Goal: Task Accomplishment & Management: Use online tool/utility

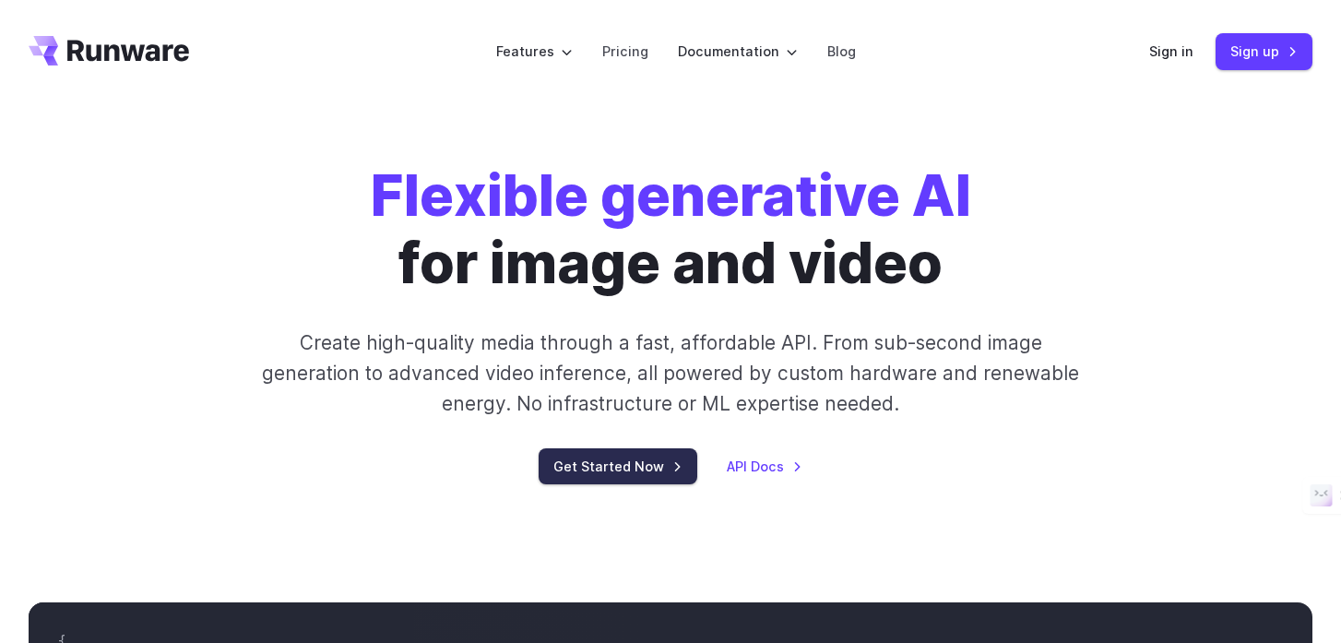
click at [623, 467] on link "Get Started Now" at bounding box center [617, 466] width 159 height 36
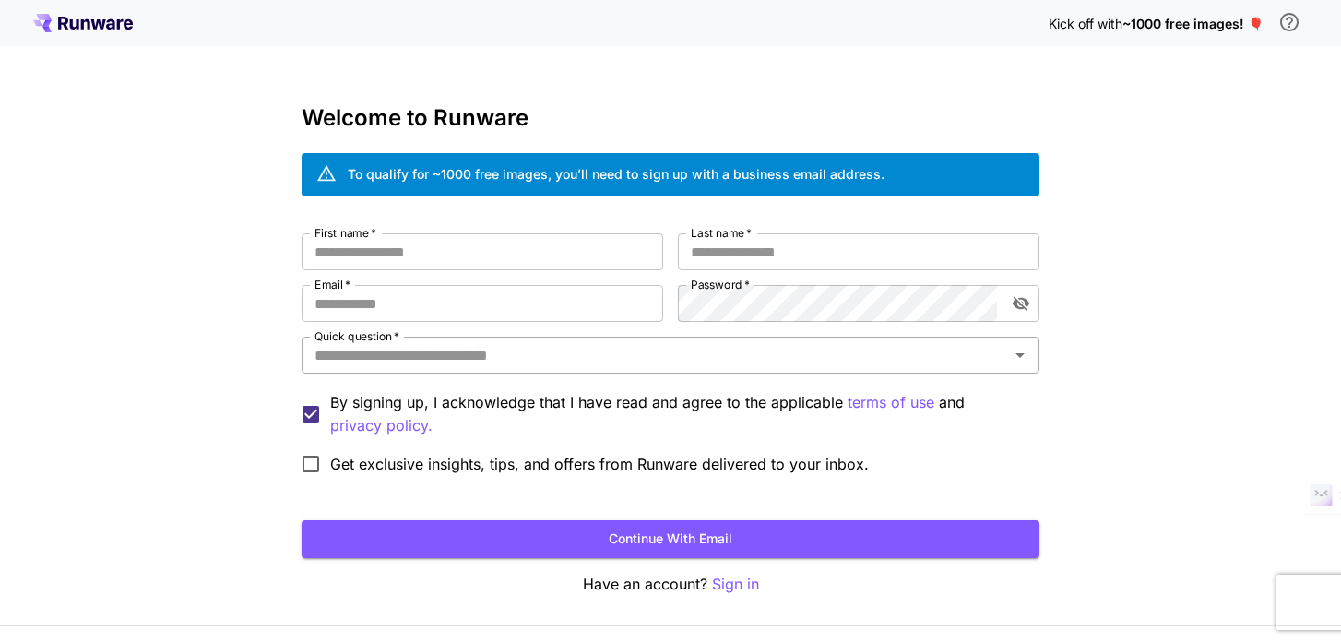
click at [1005, 356] on div "Quick question   *" at bounding box center [670, 355] width 738 height 37
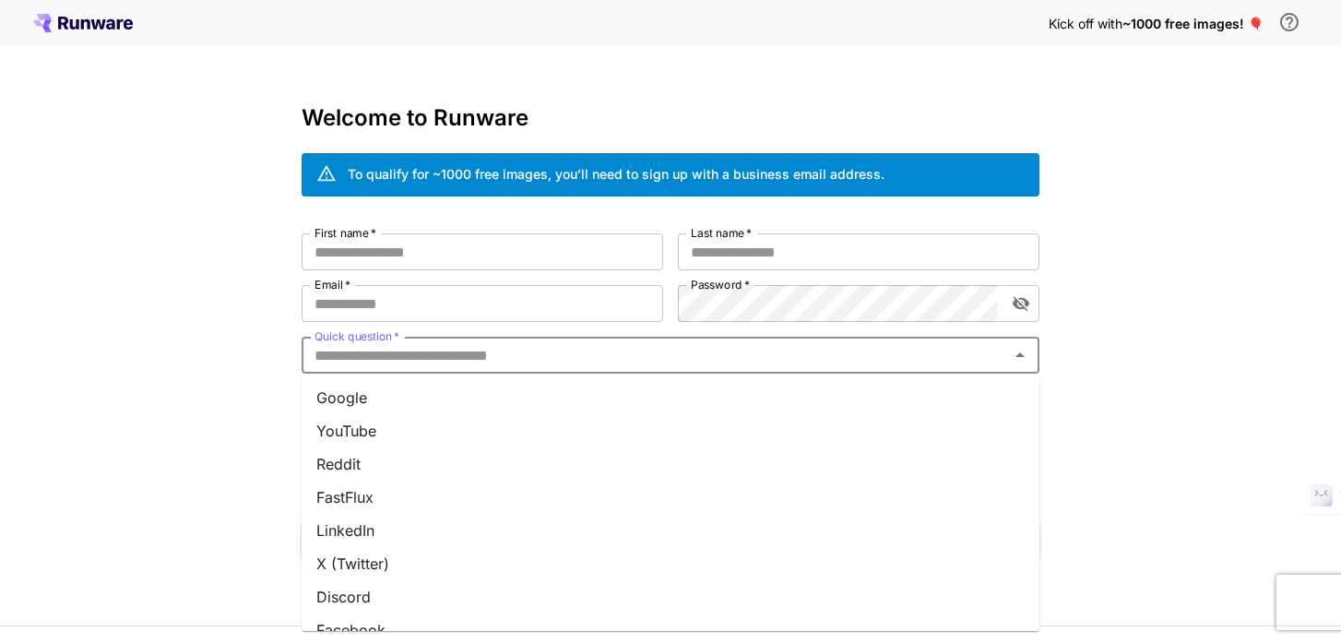
click at [1005, 356] on div "Quick question   *" at bounding box center [670, 355] width 738 height 37
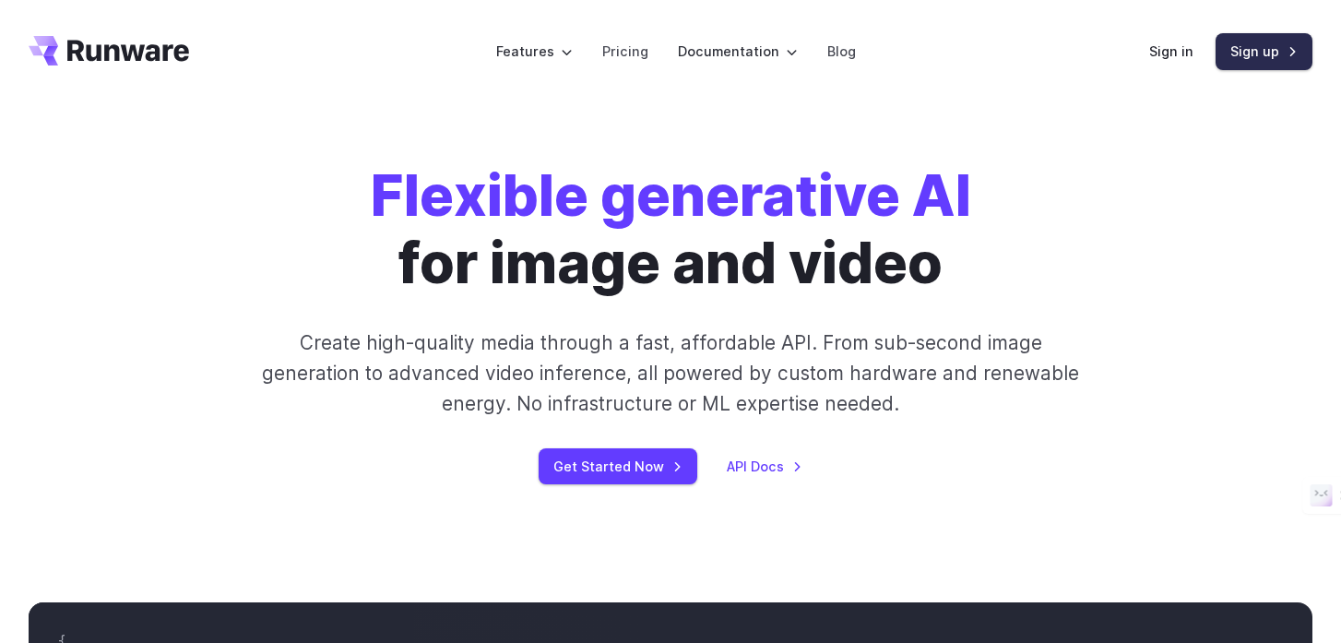
click at [1250, 53] on link "Sign up" at bounding box center [1263, 51] width 97 height 36
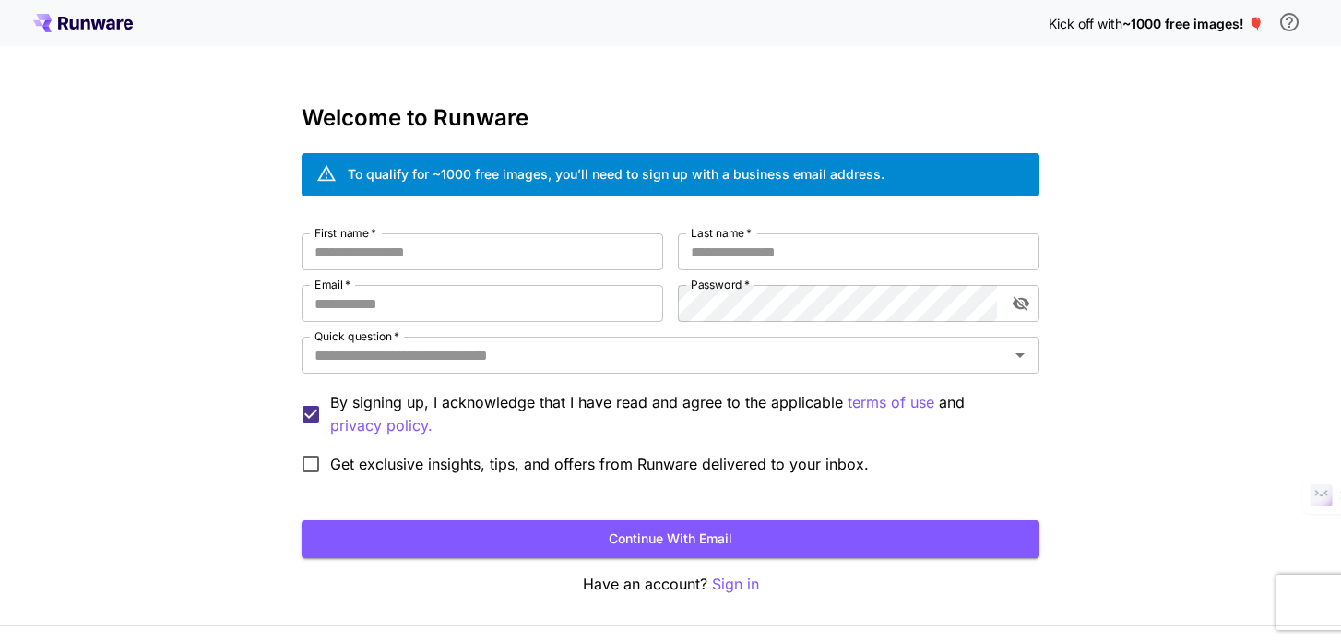
click at [498, 272] on div "First name   * First name   * Last name   * Last name   * Email   * Email   * P…" at bounding box center [670, 358] width 738 height 250
click at [467, 262] on input "First name   *" at bounding box center [481, 251] width 361 height 37
type input "*****"
type input "*"
type input "**********"
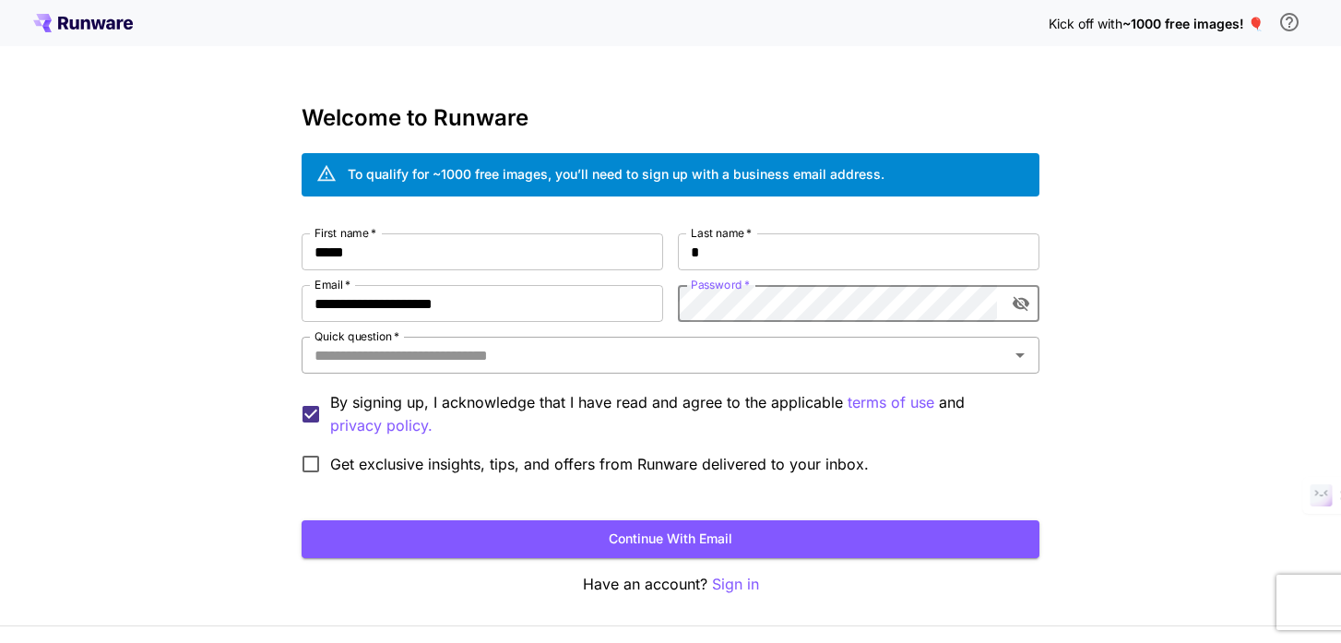
click at [601, 354] on input "Quick question   *" at bounding box center [655, 355] width 696 height 26
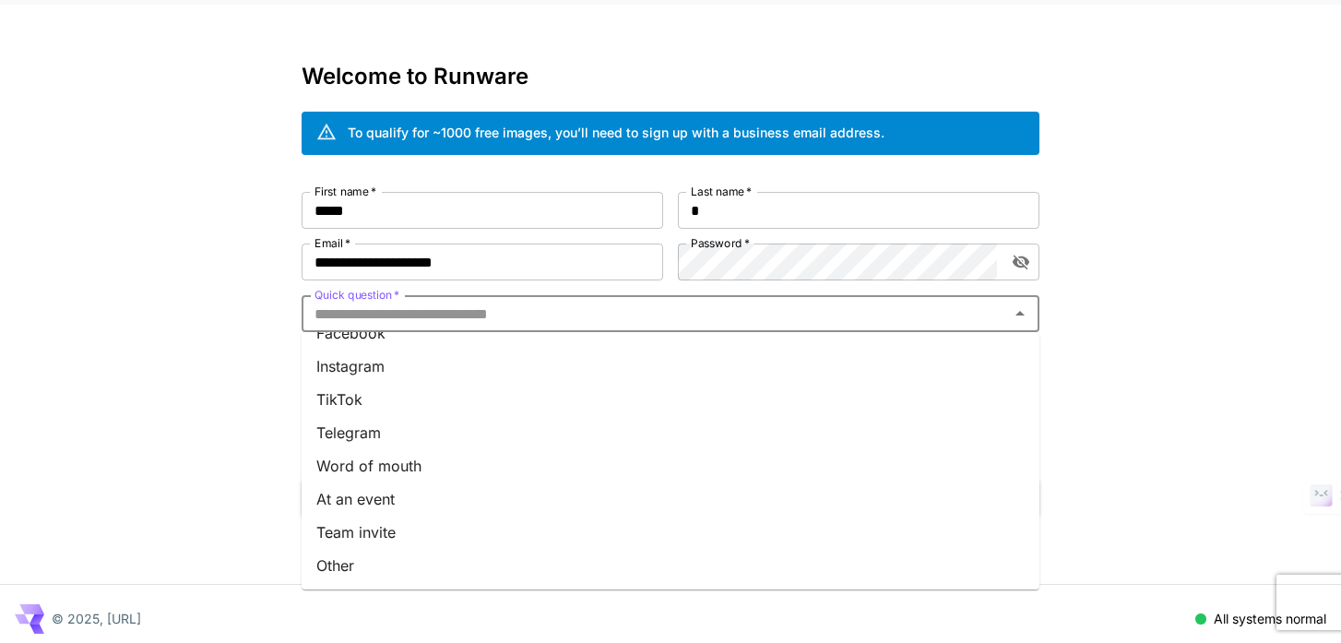
scroll to position [51, 0]
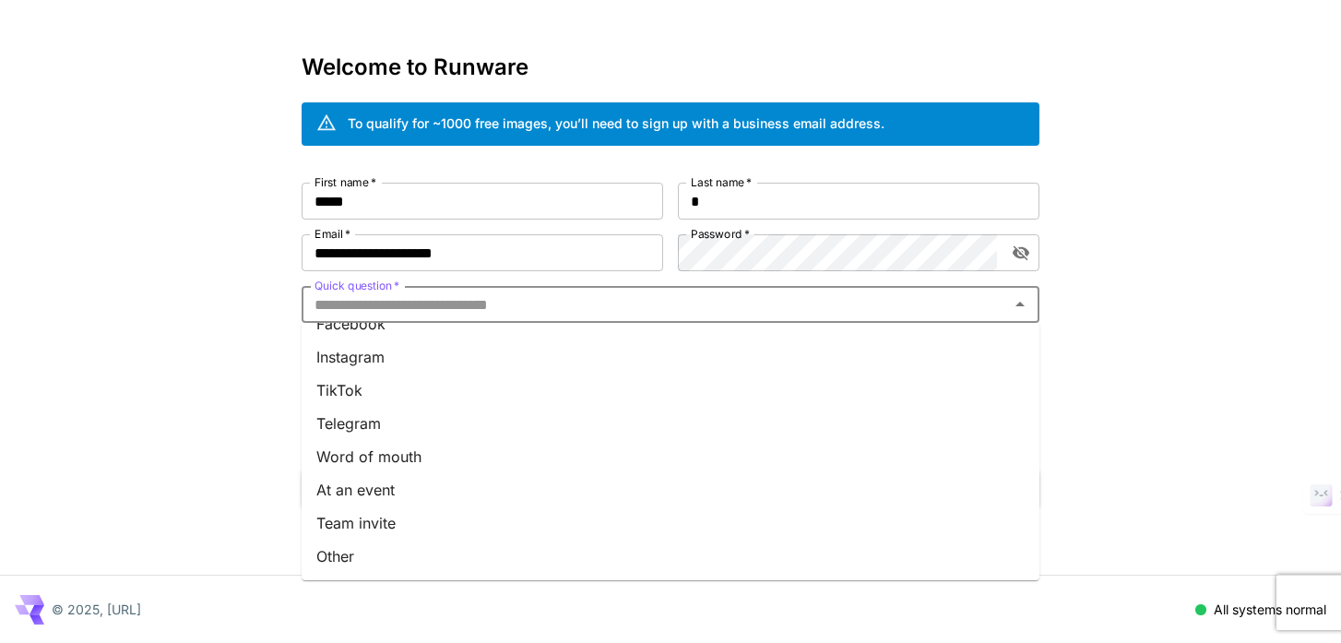
click at [384, 464] on li "Word of mouth" at bounding box center [670, 456] width 738 height 33
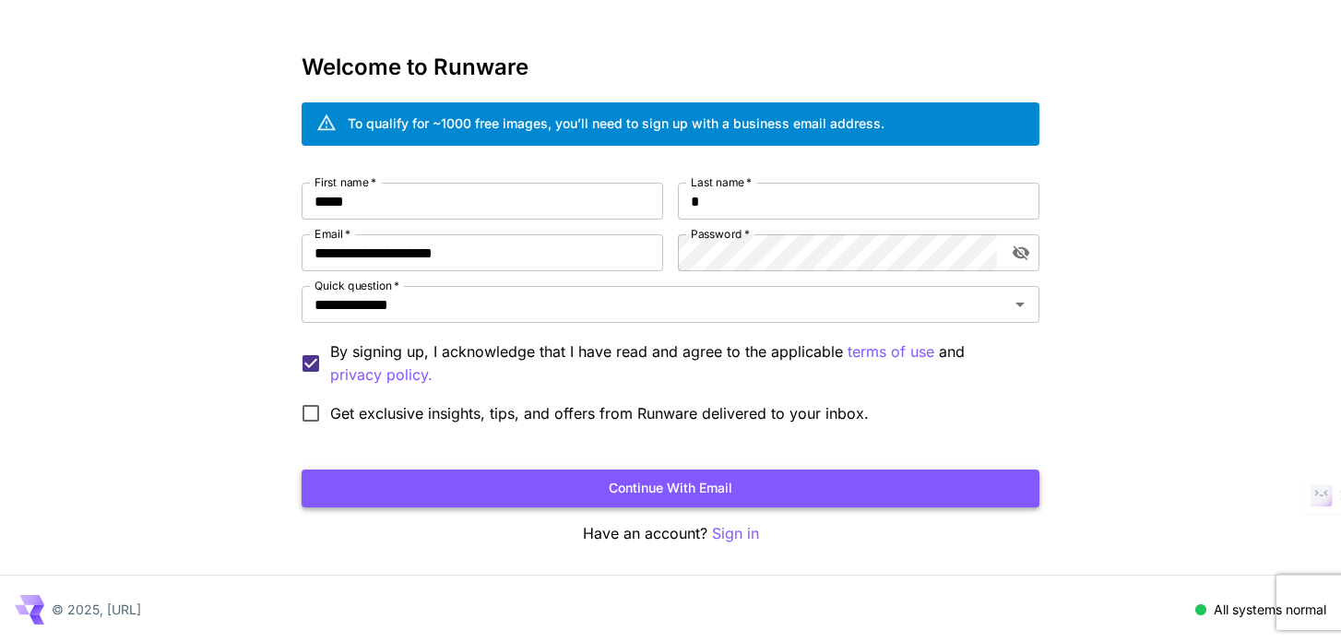
click at [638, 484] on button "Continue with email" at bounding box center [670, 488] width 738 height 38
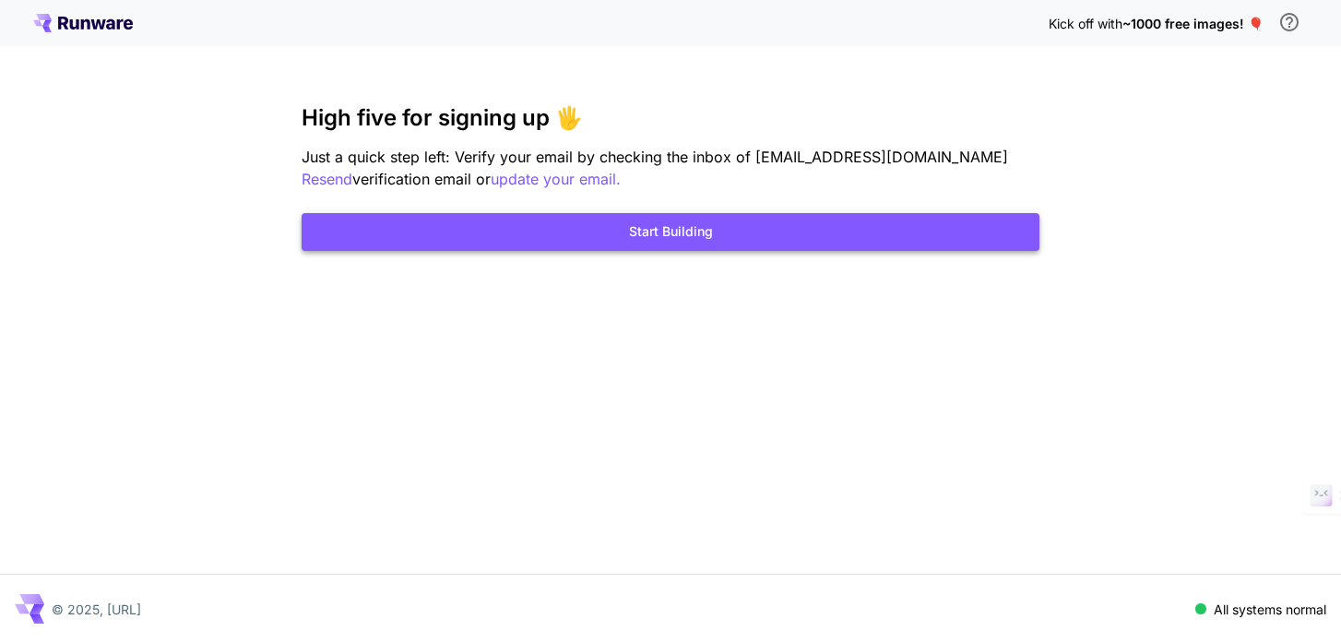
click at [694, 239] on button "Start Building" at bounding box center [670, 232] width 738 height 38
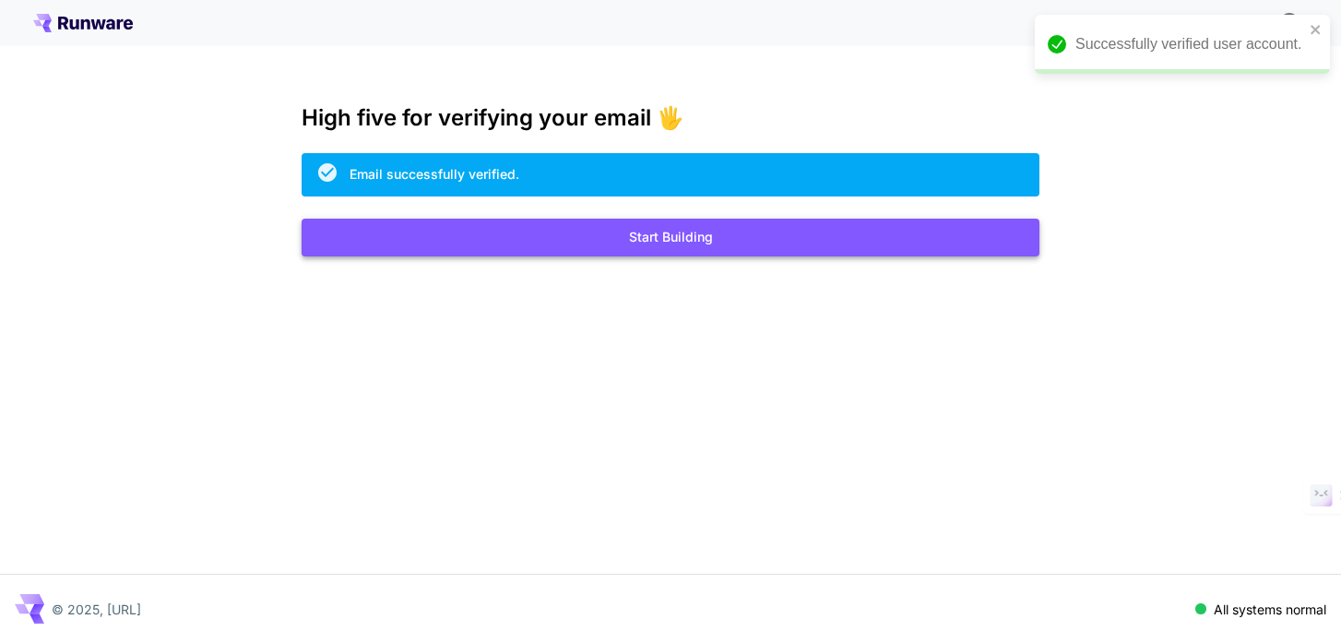
click at [678, 239] on button "Start Building" at bounding box center [670, 238] width 738 height 38
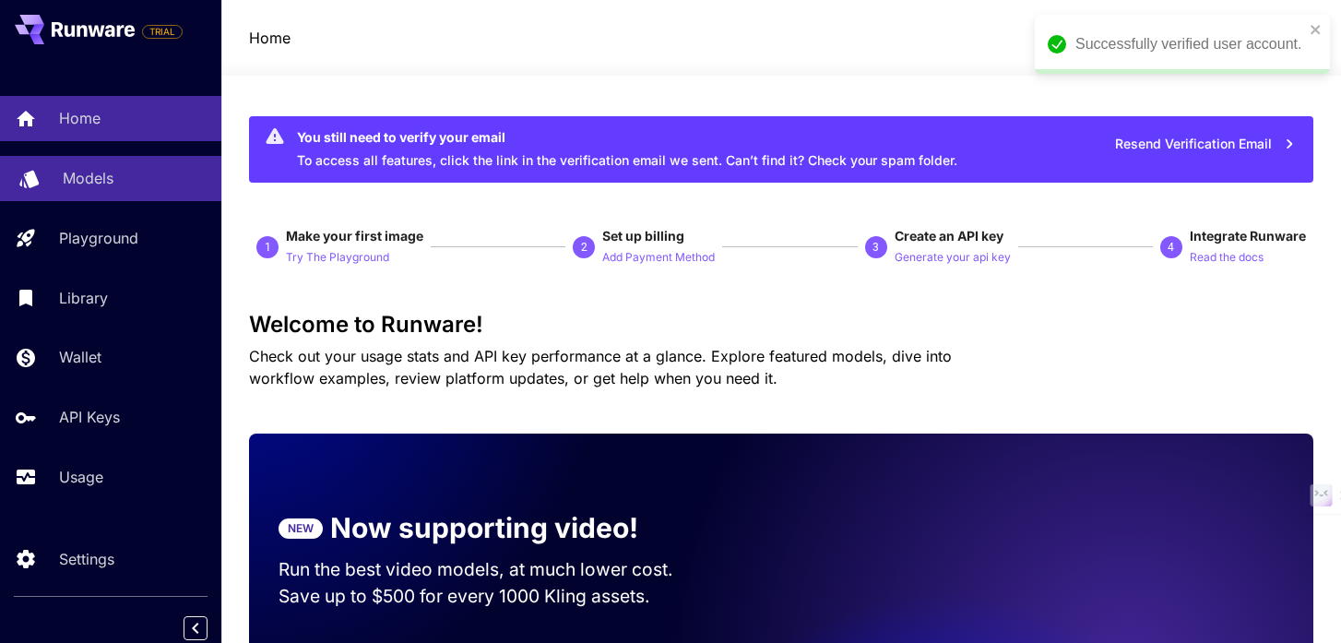
click at [93, 182] on p "Models" at bounding box center [88, 178] width 51 height 22
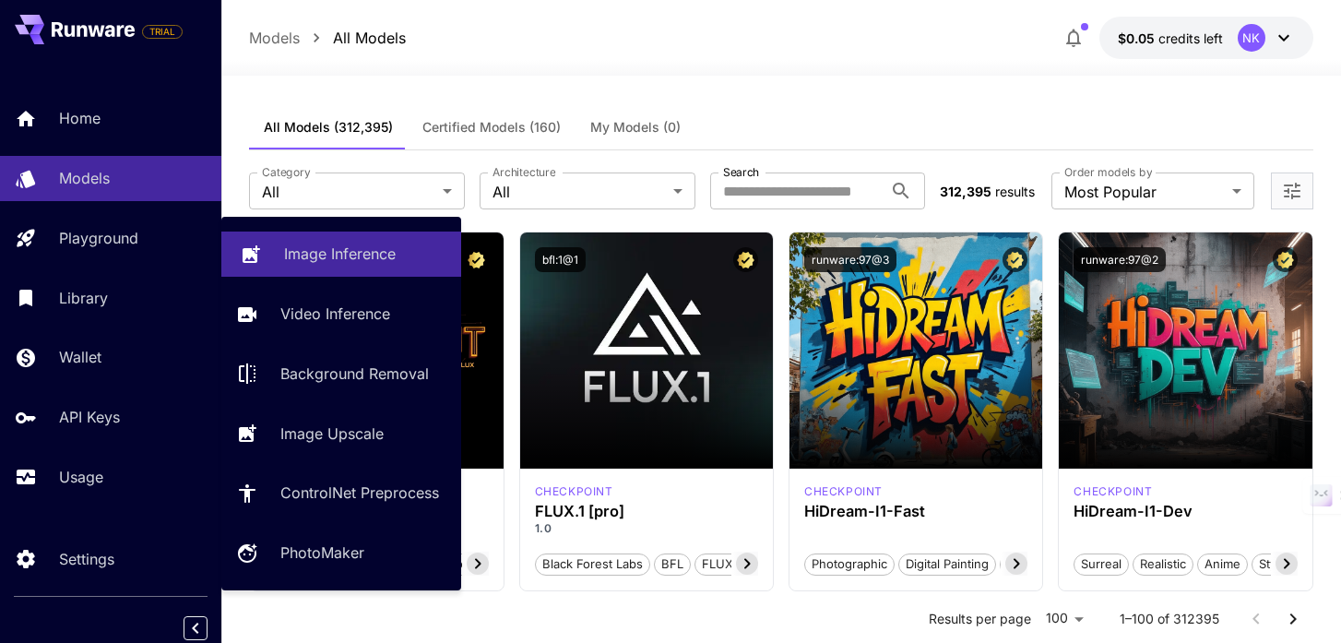
click at [281, 255] on link "Image Inference" at bounding box center [341, 253] width 240 height 45
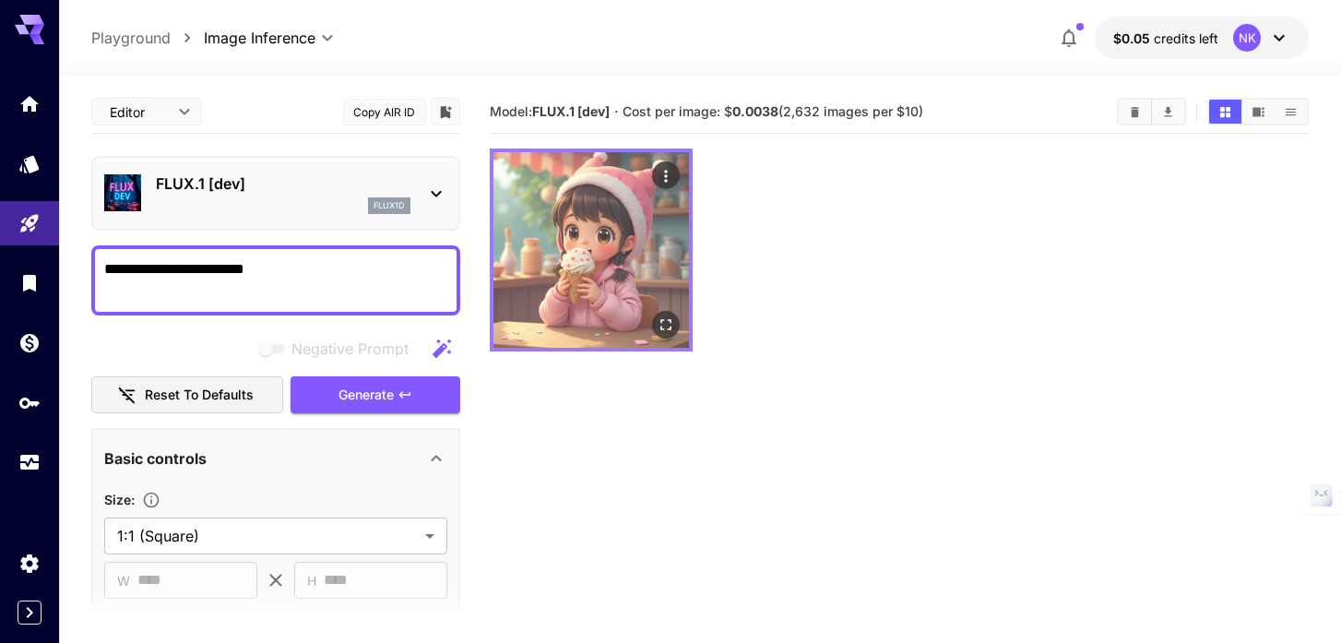
type textarea "**********"
click at [619, 237] on img at bounding box center [590, 249] width 195 height 195
click at [660, 325] on icon "Open in fullscreen" at bounding box center [665, 324] width 18 height 18
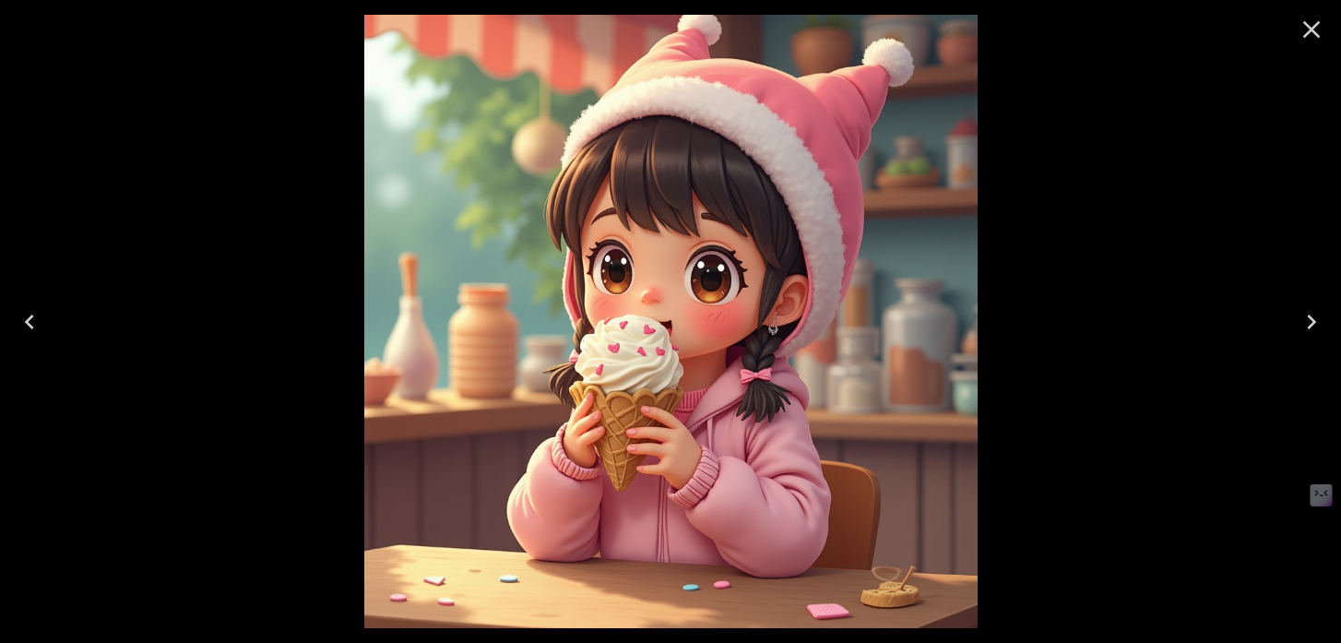
click at [1305, 25] on icon "Close" at bounding box center [1312, 30] width 18 height 18
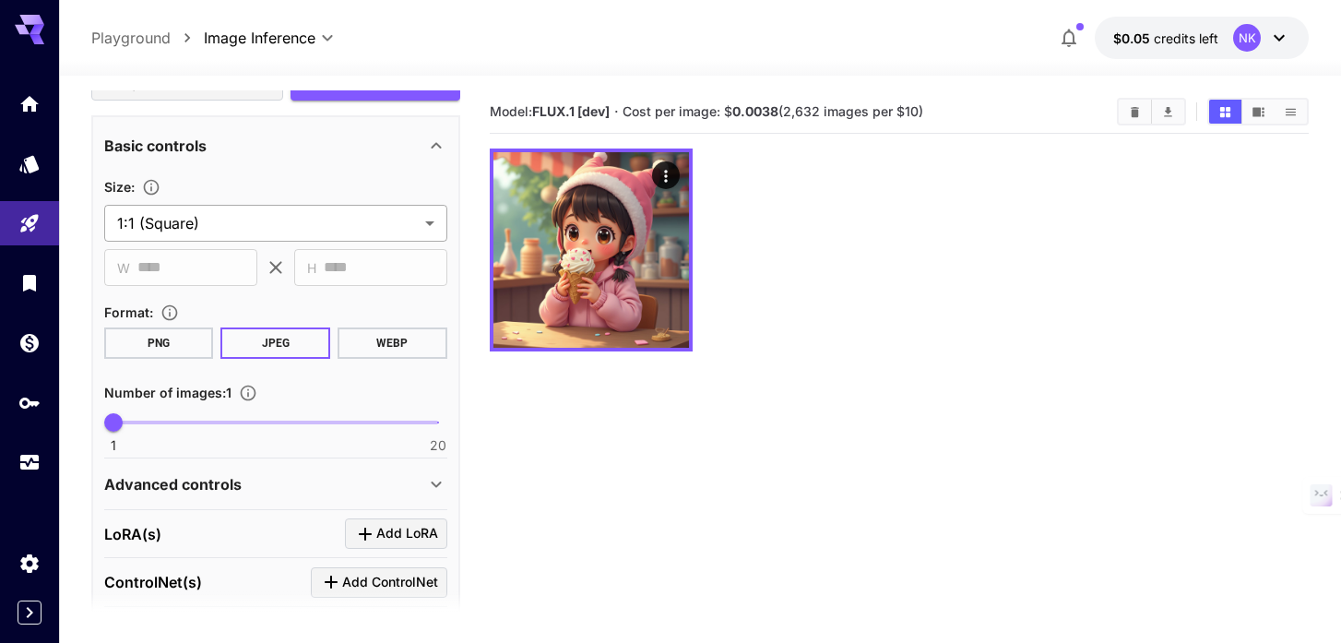
scroll to position [316, 0]
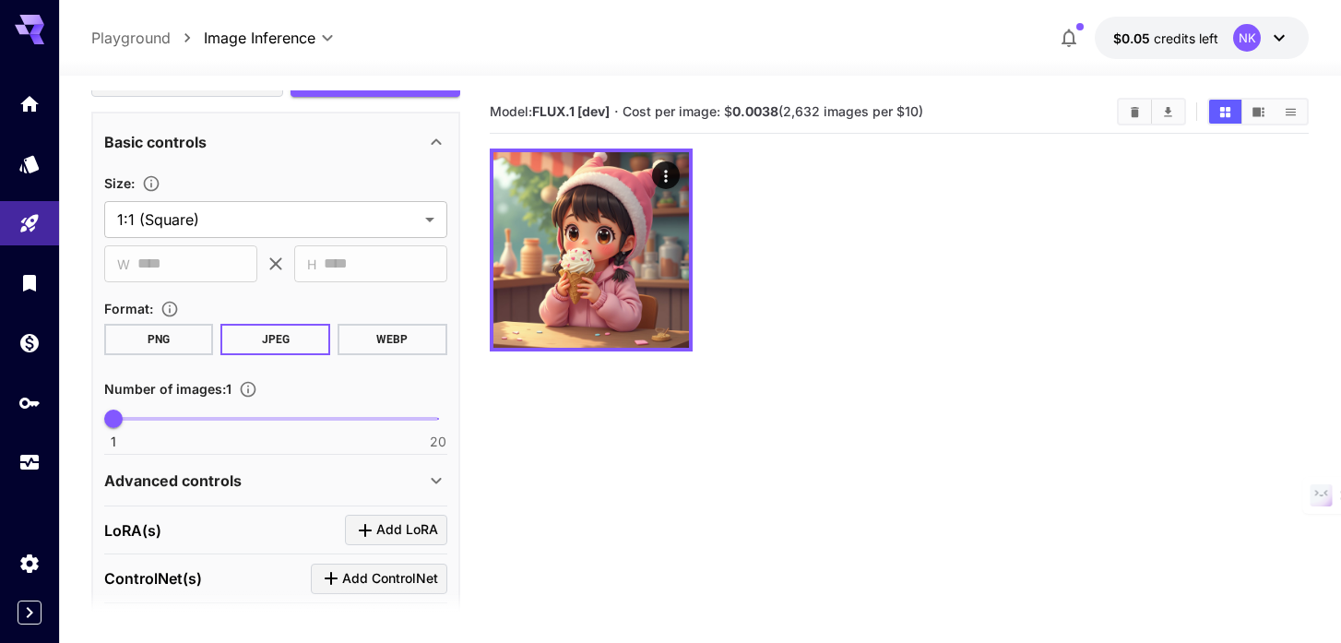
click at [172, 333] on button "PNG" at bounding box center [159, 339] width 110 height 31
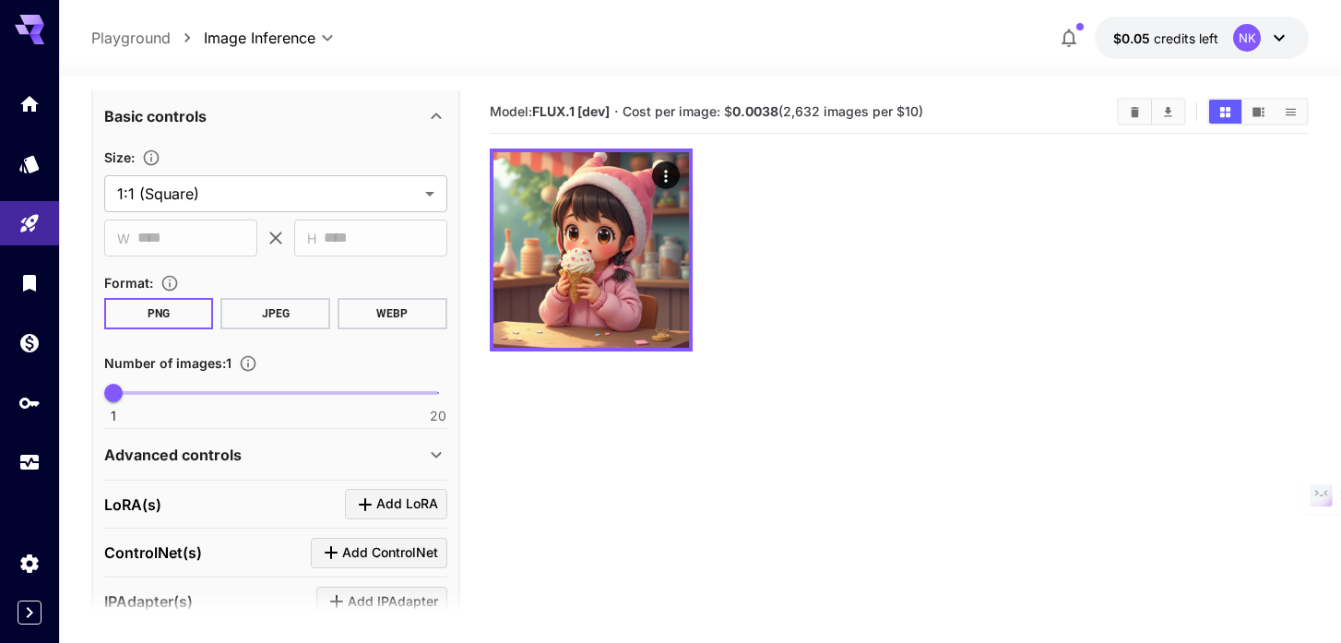
scroll to position [0, 0]
